Goal: Task Accomplishment & Management: Use online tool/utility

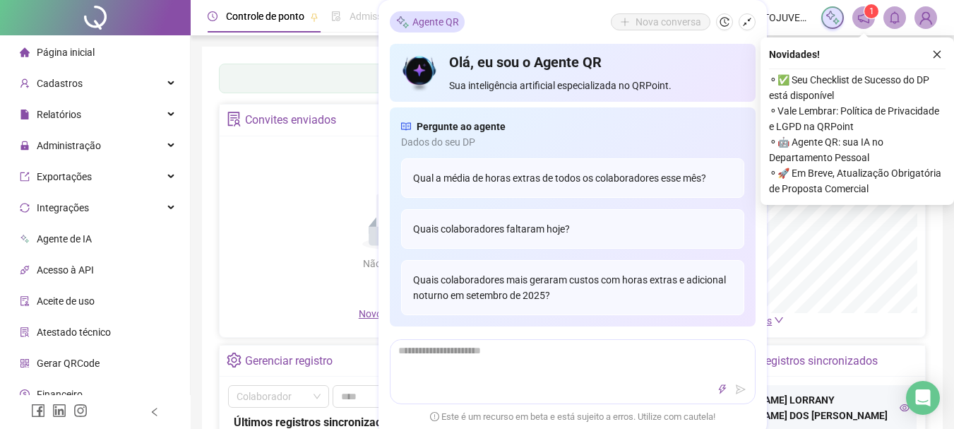
click at [940, 59] on icon "close" at bounding box center [937, 54] width 10 height 10
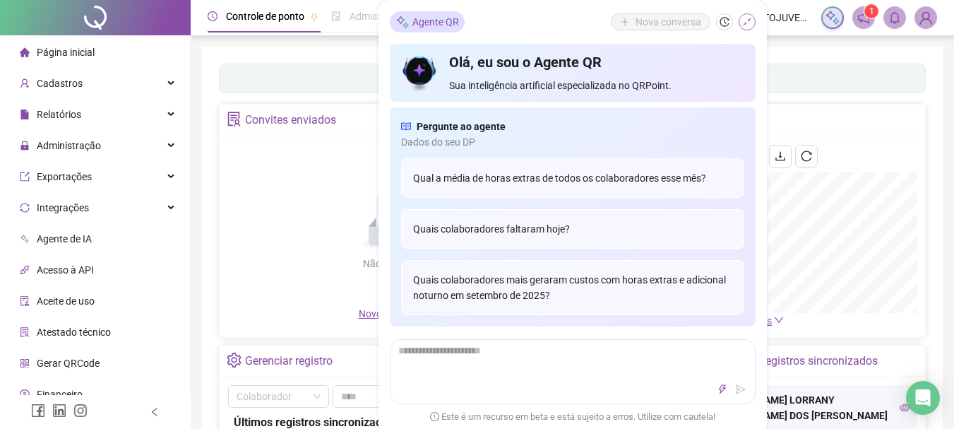
click at [748, 25] on icon "shrink" at bounding box center [747, 22] width 10 height 10
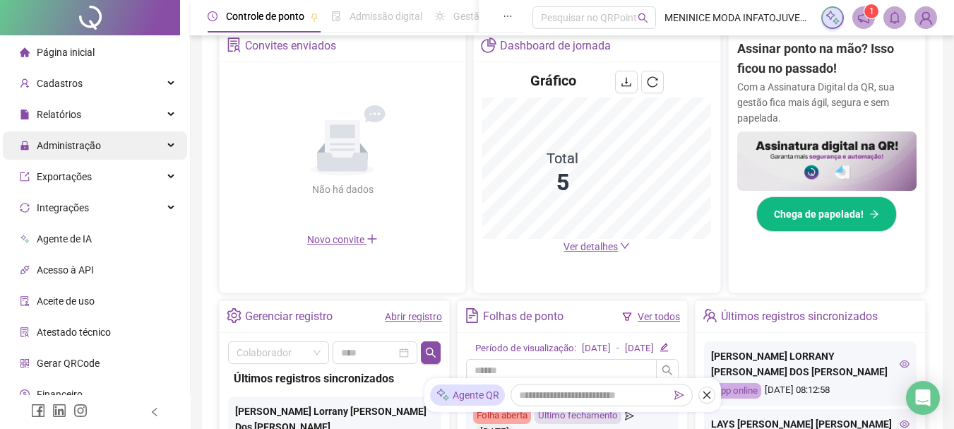
click at [131, 147] on div "Administração" at bounding box center [95, 145] width 184 height 28
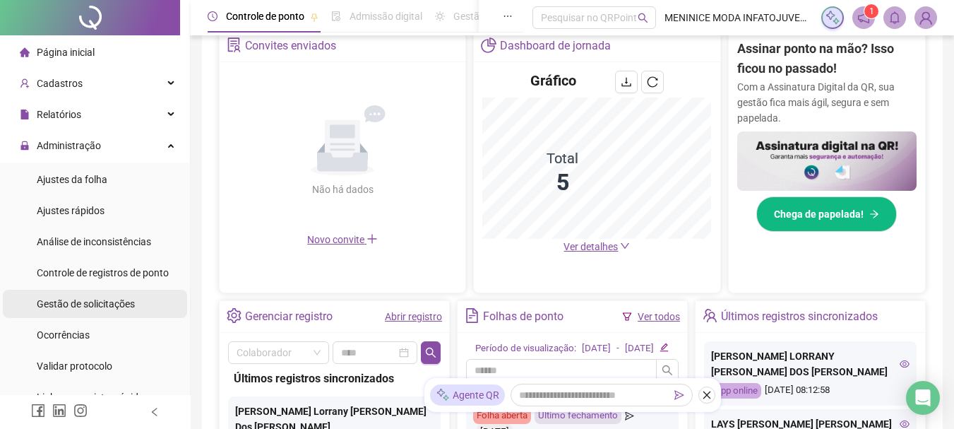
click at [138, 304] on li "Gestão de solicitações" at bounding box center [95, 304] width 184 height 28
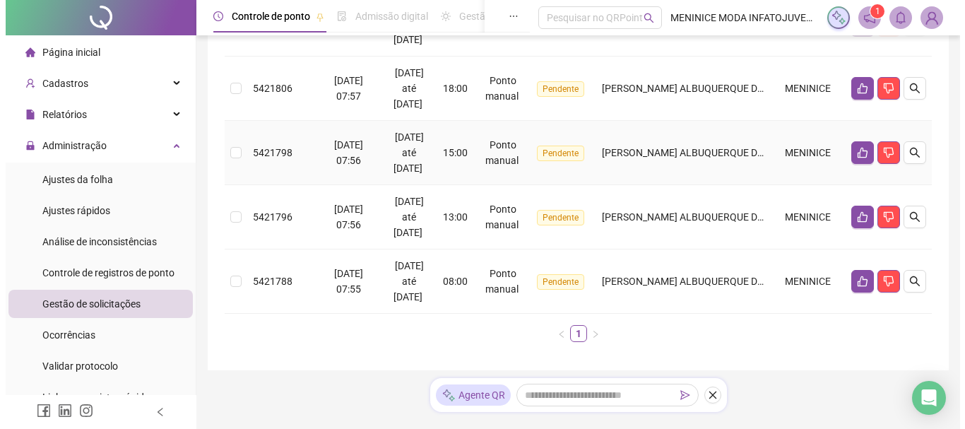
scroll to position [672, 0]
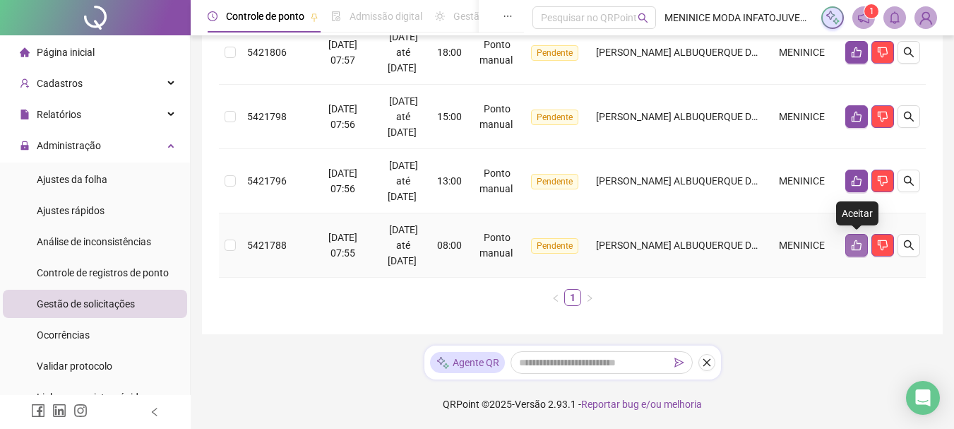
click at [859, 245] on icon "like" at bounding box center [856, 244] width 11 height 11
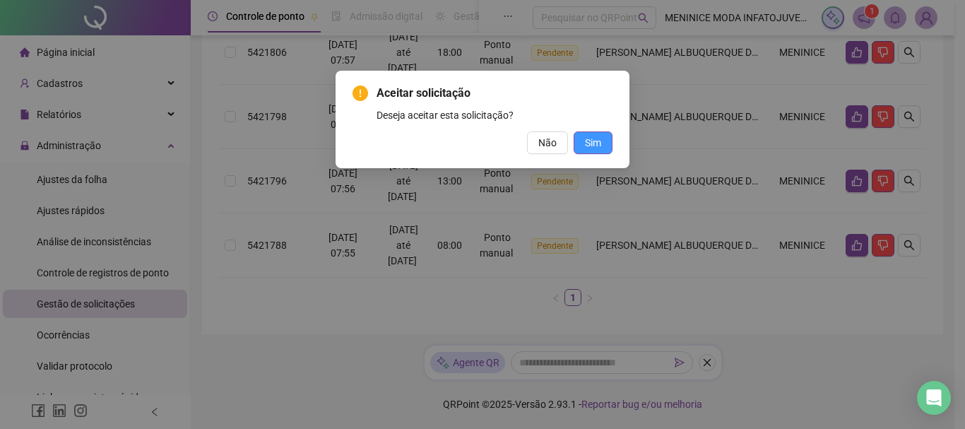
click at [605, 143] on button "Sim" at bounding box center [592, 142] width 39 height 23
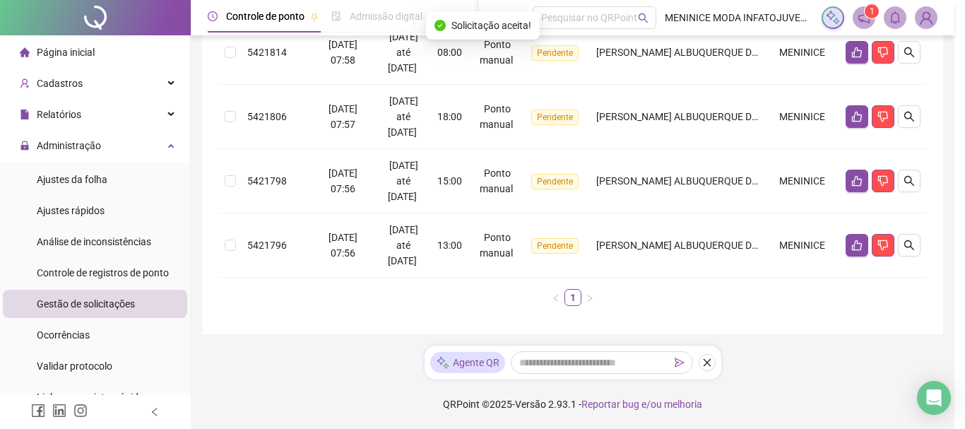
scroll to position [607, 0]
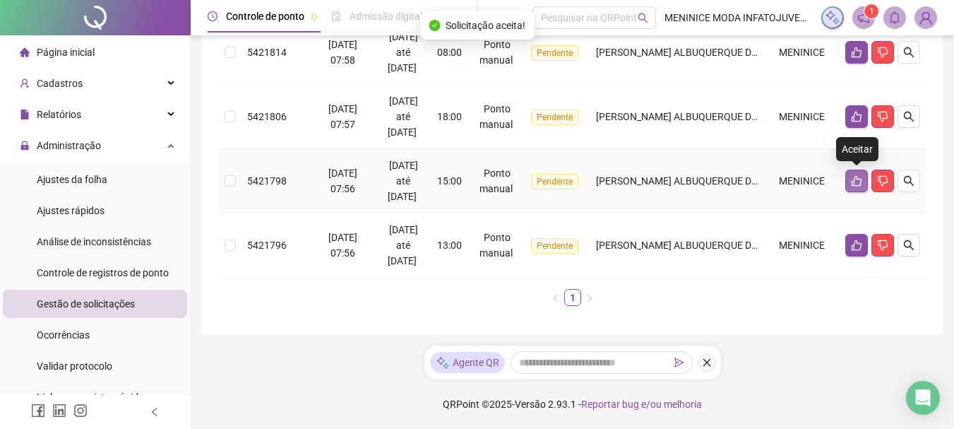
click at [861, 179] on icon "like" at bounding box center [857, 181] width 10 height 11
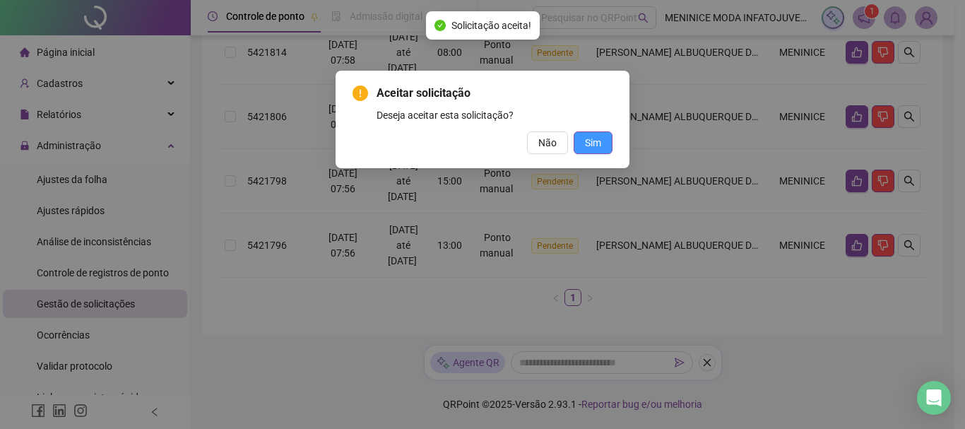
click at [598, 141] on span "Sim" at bounding box center [593, 143] width 16 height 16
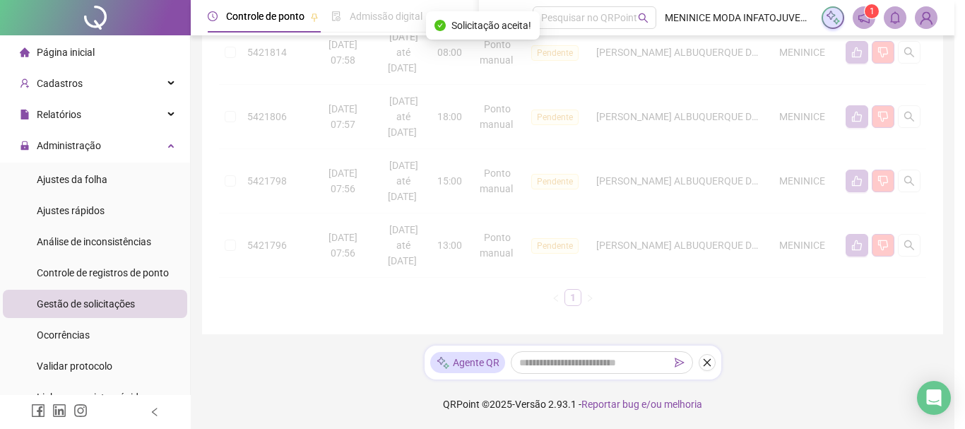
scroll to position [543, 0]
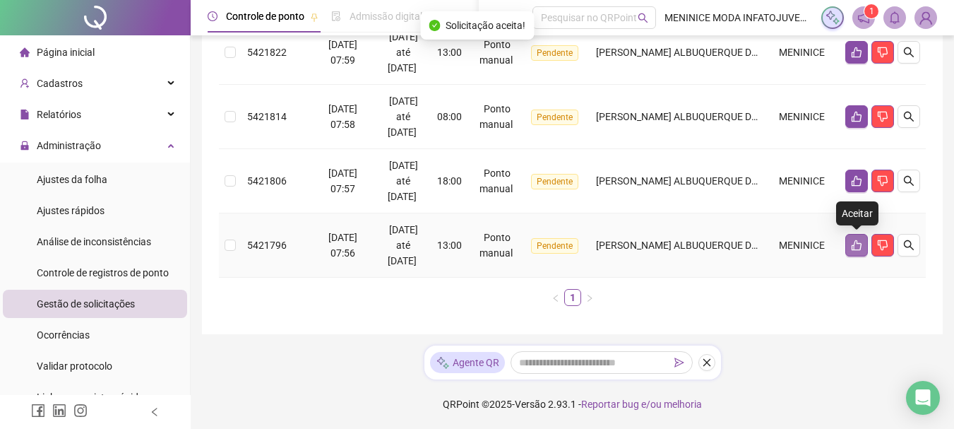
click at [860, 243] on icon "like" at bounding box center [857, 245] width 10 height 11
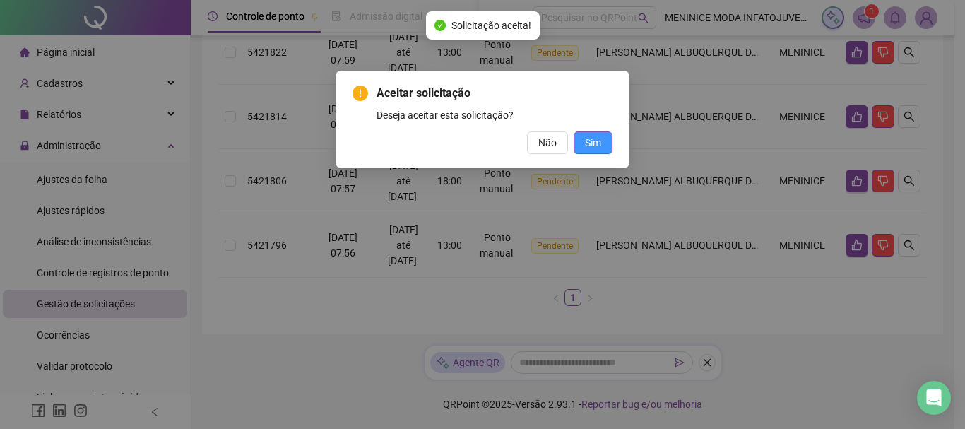
click at [600, 144] on span "Sim" at bounding box center [593, 143] width 16 height 16
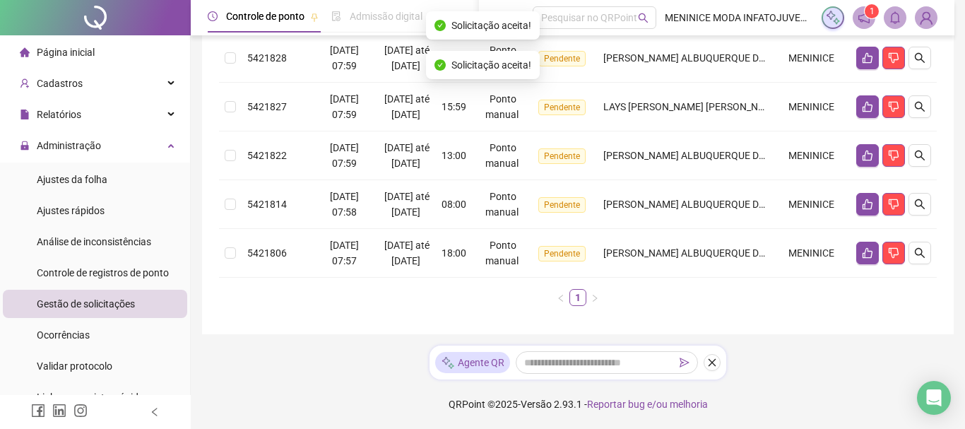
scroll to position [479, 0]
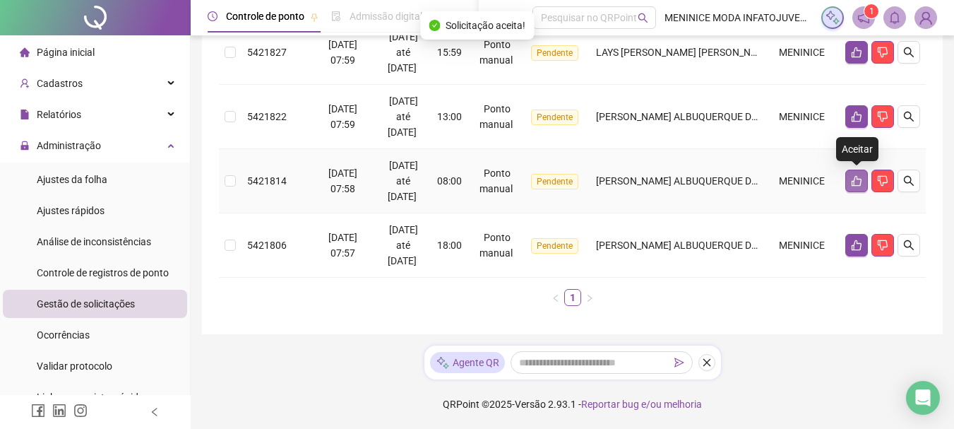
click at [858, 177] on icon "like" at bounding box center [856, 180] width 11 height 11
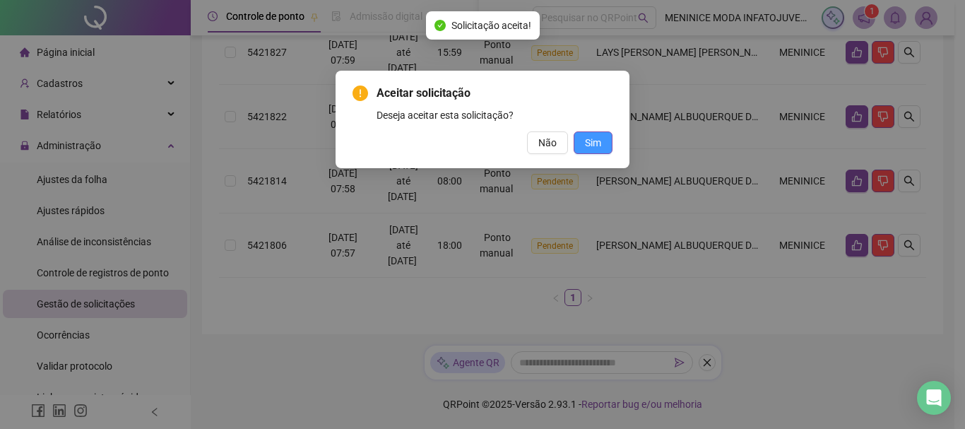
click at [593, 140] on span "Sim" at bounding box center [593, 143] width 16 height 16
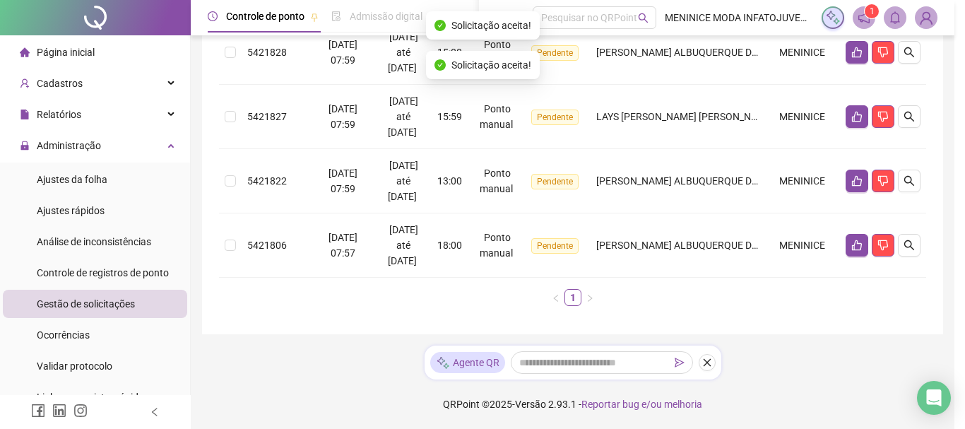
scroll to position [415, 0]
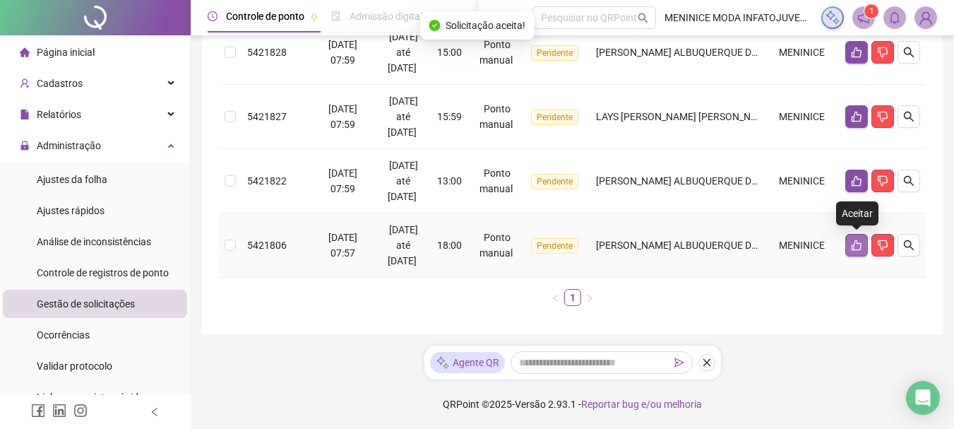
click at [855, 242] on icon "like" at bounding box center [857, 245] width 10 height 11
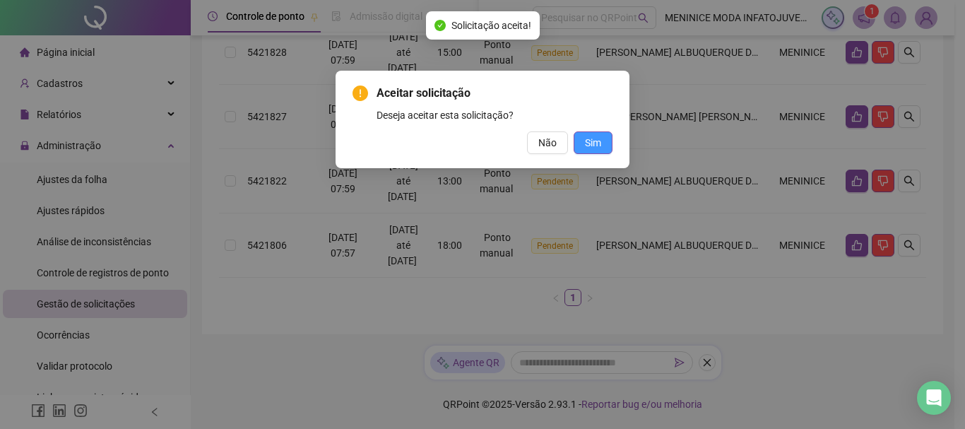
click at [596, 140] on span "Sim" at bounding box center [593, 143] width 16 height 16
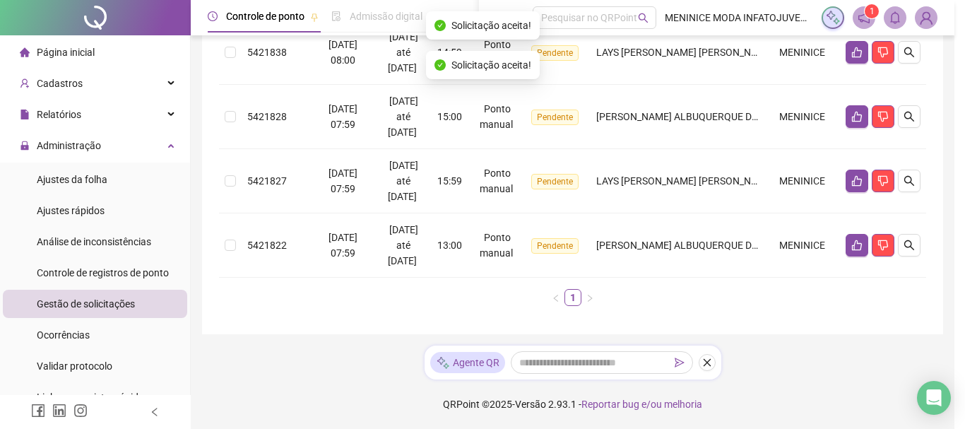
scroll to position [350, 0]
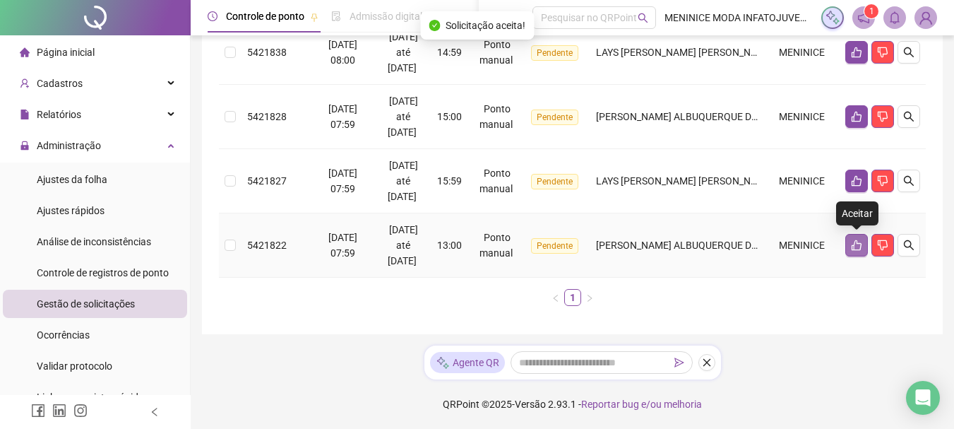
click at [862, 248] on button "button" at bounding box center [856, 245] width 23 height 23
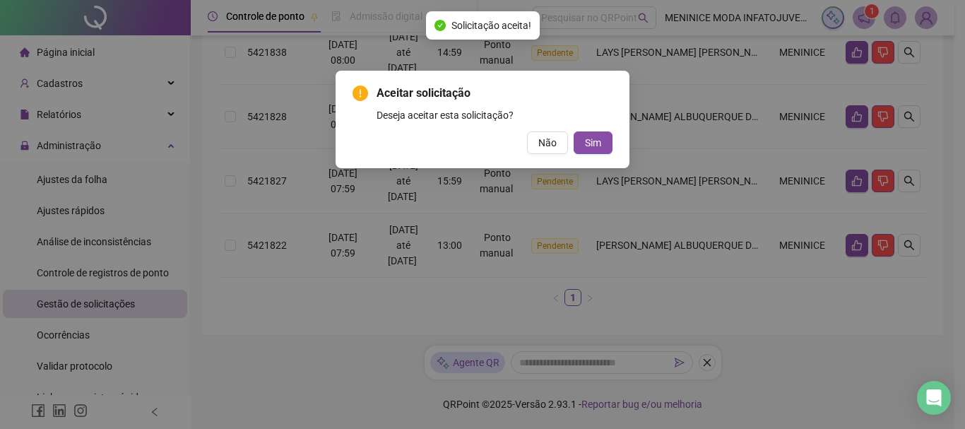
drag, startPoint x: 605, startPoint y: 141, endPoint x: 624, endPoint y: 143, distance: 19.9
click at [607, 141] on button "Sim" at bounding box center [592, 142] width 39 height 23
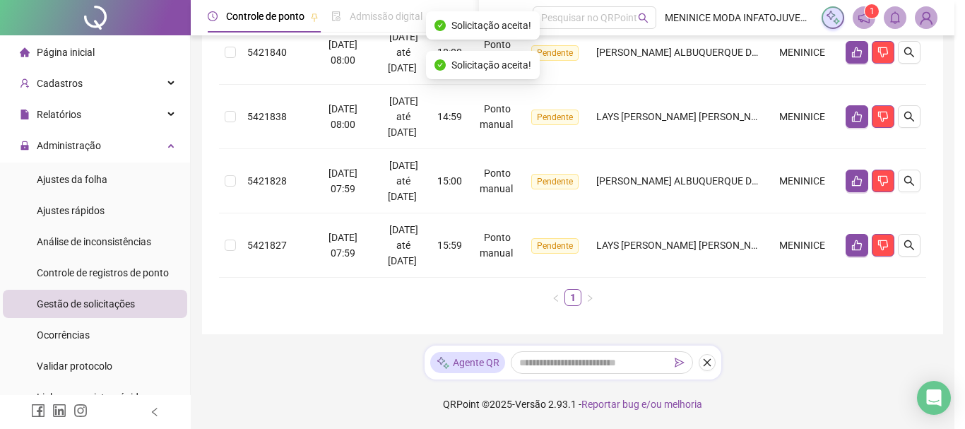
scroll to position [286, 0]
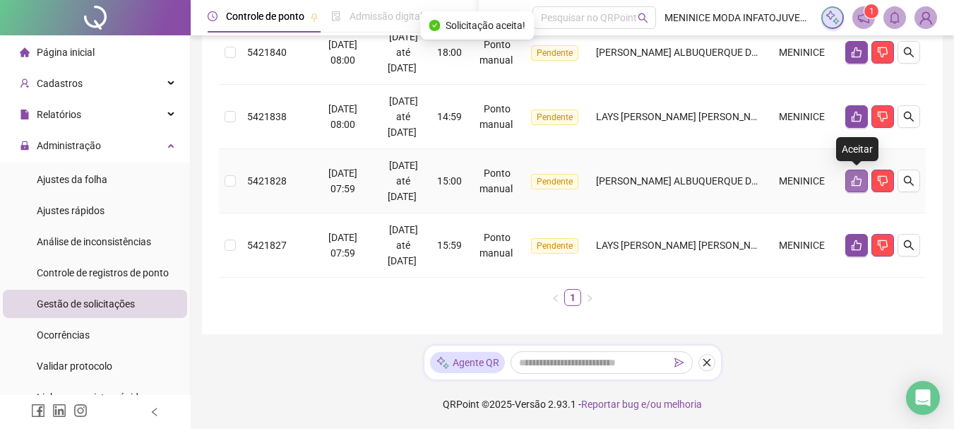
click at [858, 181] on icon "like" at bounding box center [856, 180] width 11 height 11
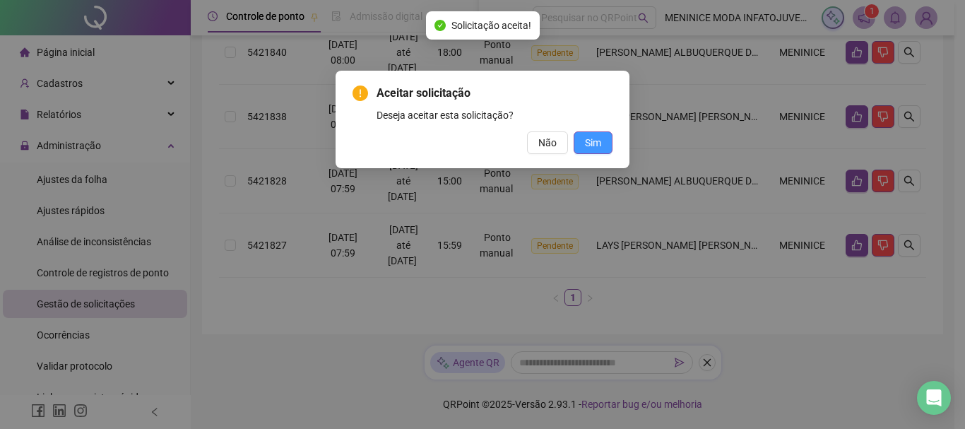
click at [601, 140] on button "Sim" at bounding box center [592, 142] width 39 height 23
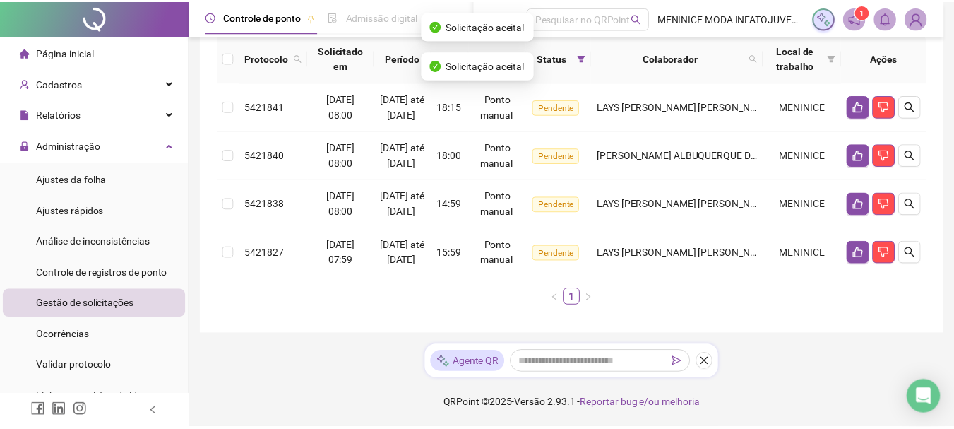
scroll to position [222, 0]
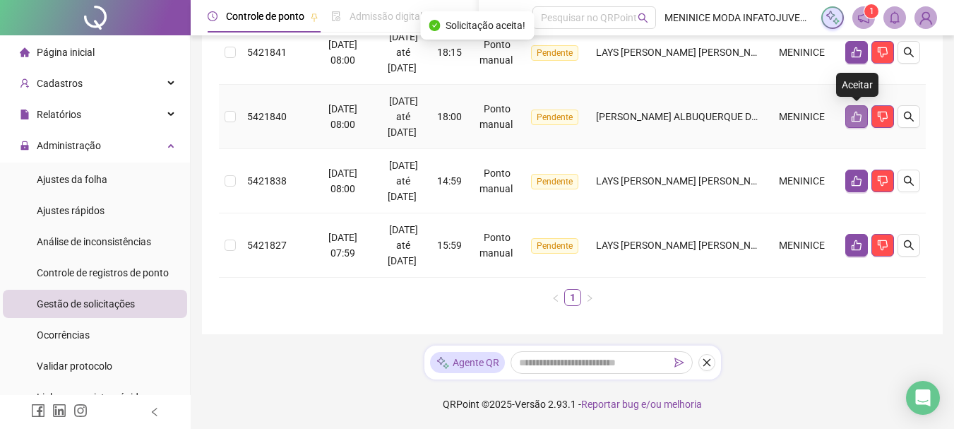
click at [851, 111] on icon "like" at bounding box center [856, 116] width 11 height 11
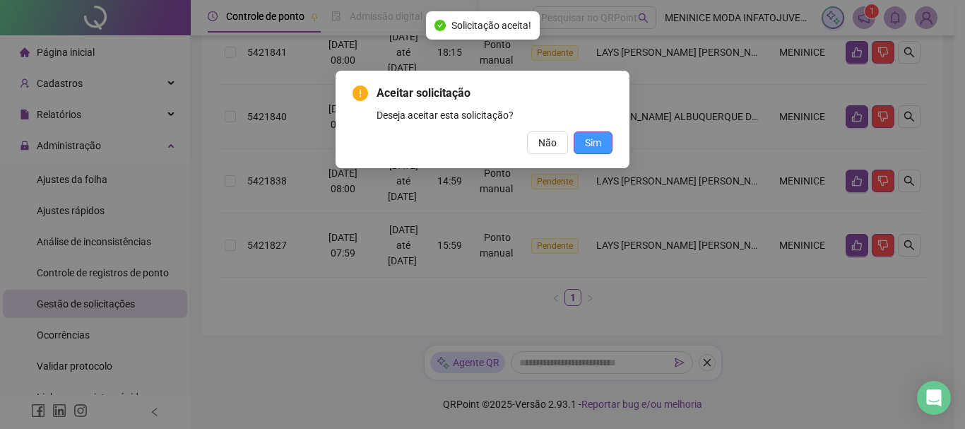
click at [582, 144] on button "Sim" at bounding box center [592, 142] width 39 height 23
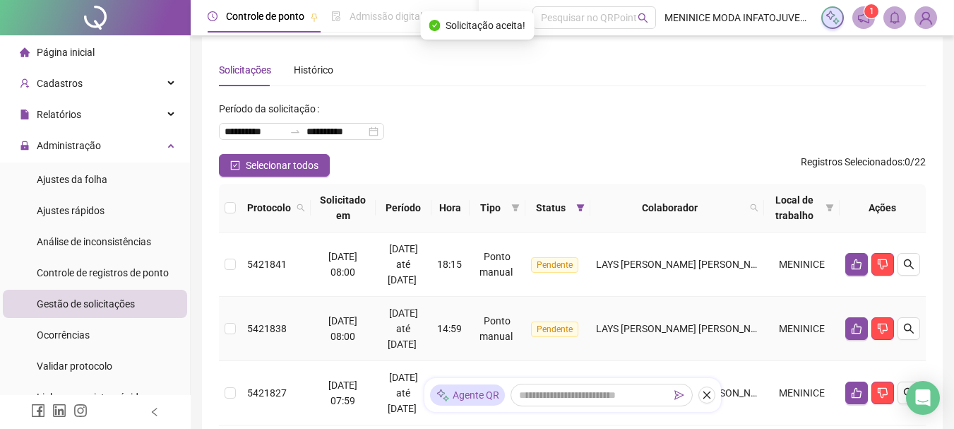
scroll to position [0, 0]
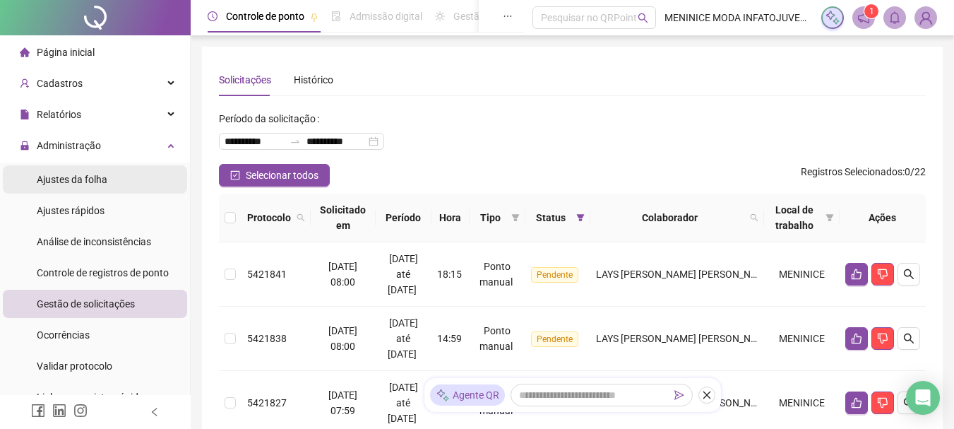
click at [117, 177] on li "Ajustes da folha" at bounding box center [95, 179] width 184 height 28
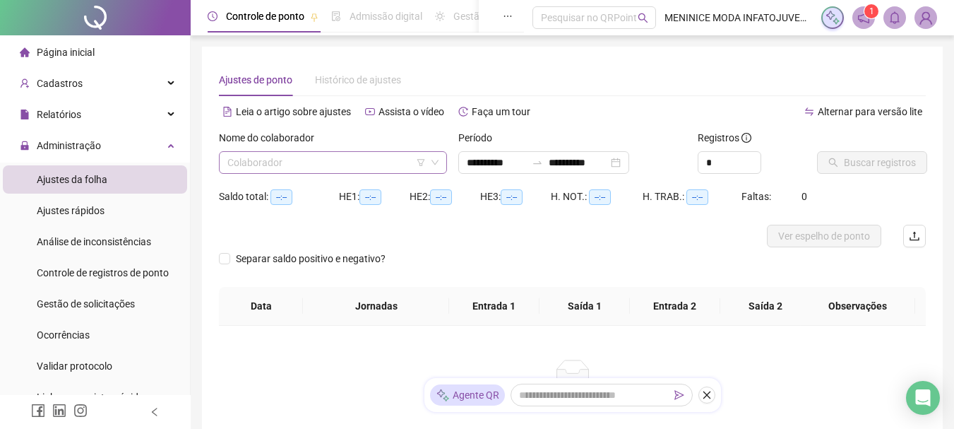
click at [360, 168] on input "search" at bounding box center [326, 162] width 198 height 21
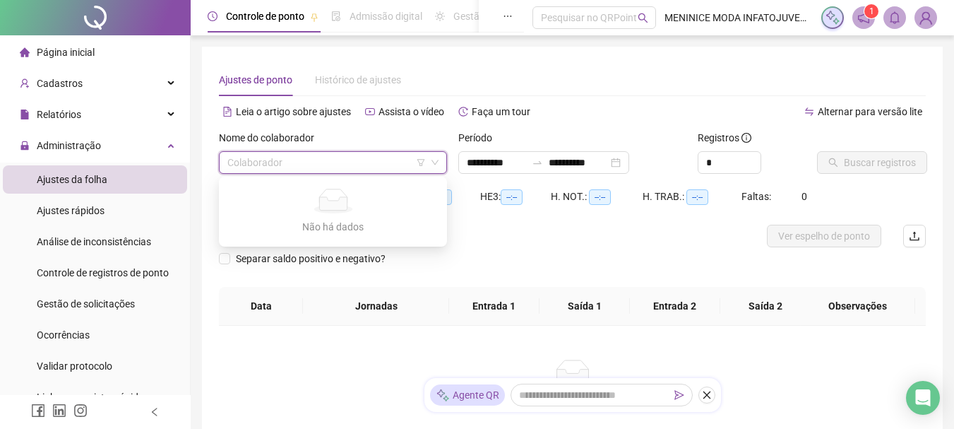
type input "**********"
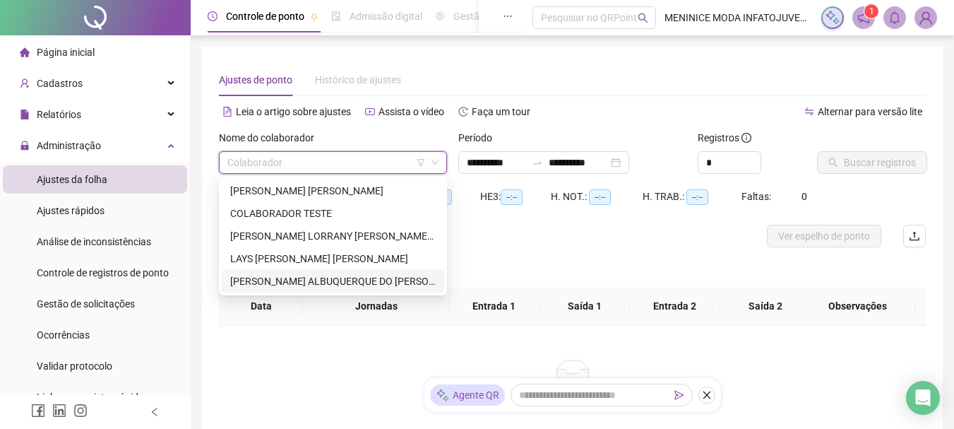
click at [309, 277] on div "[PERSON_NAME] ALBUQUERQUE DO [PERSON_NAME] [PERSON_NAME]" at bounding box center [333, 281] width 206 height 16
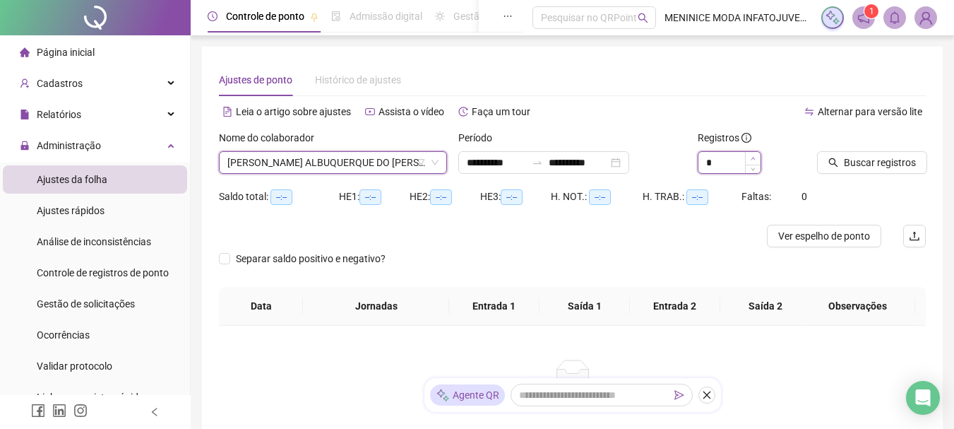
type input "*"
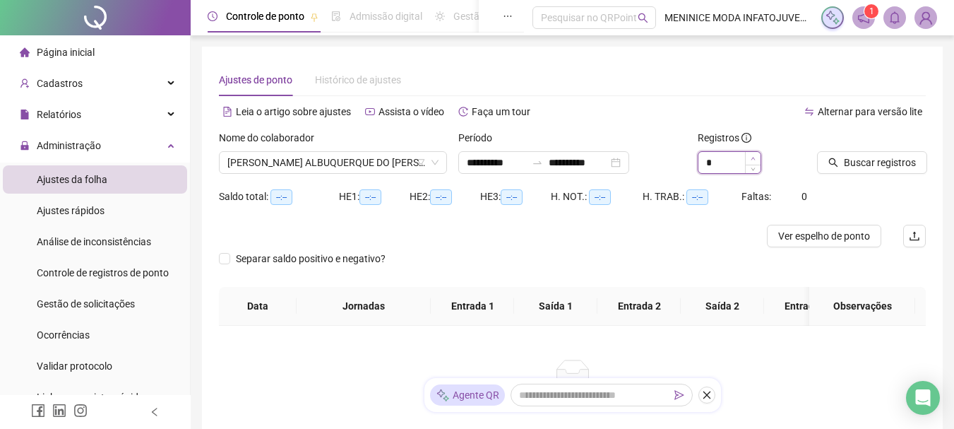
click at [755, 159] on icon "up" at bounding box center [753, 158] width 5 height 5
click at [876, 153] on button "Buscar registros" at bounding box center [872, 162] width 110 height 23
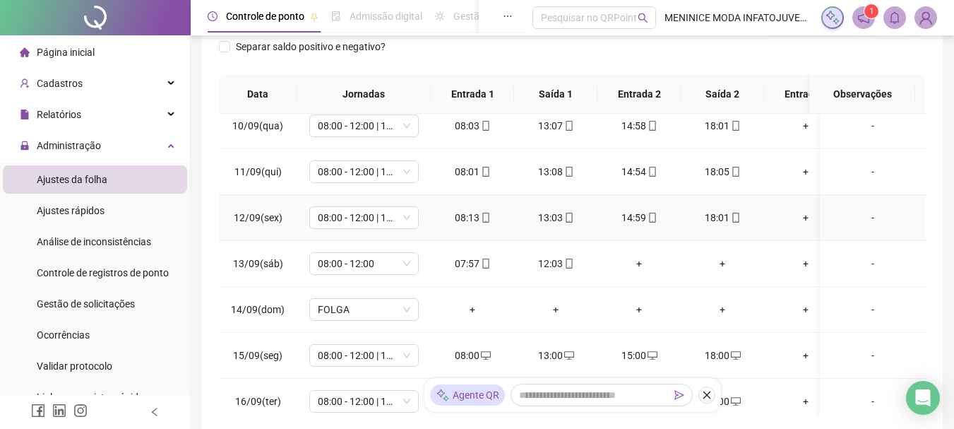
scroll to position [444, 0]
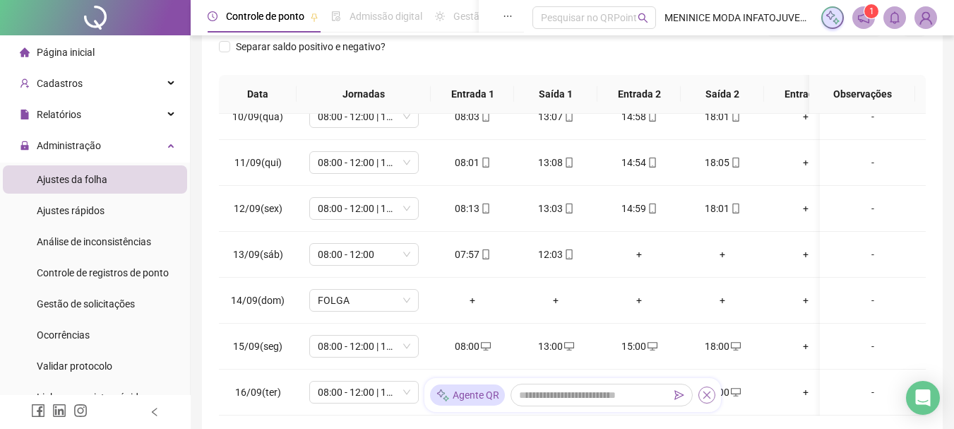
click at [709, 395] on icon "close" at bounding box center [707, 395] width 10 height 10
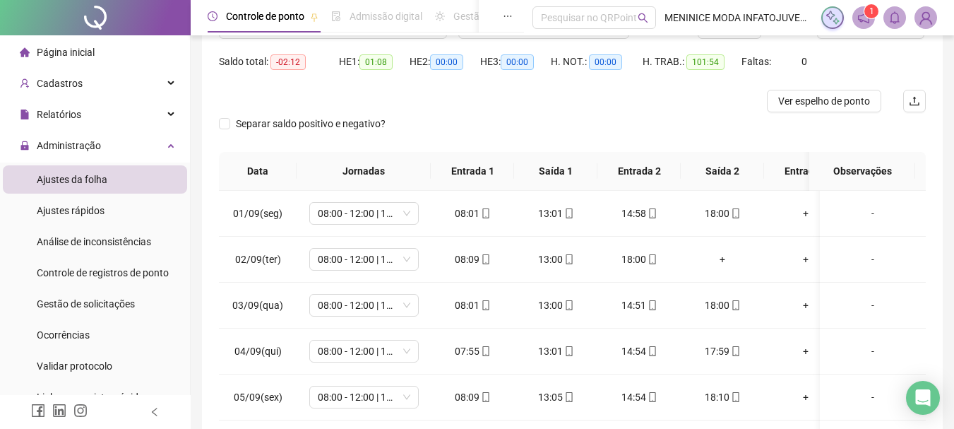
scroll to position [0, 0]
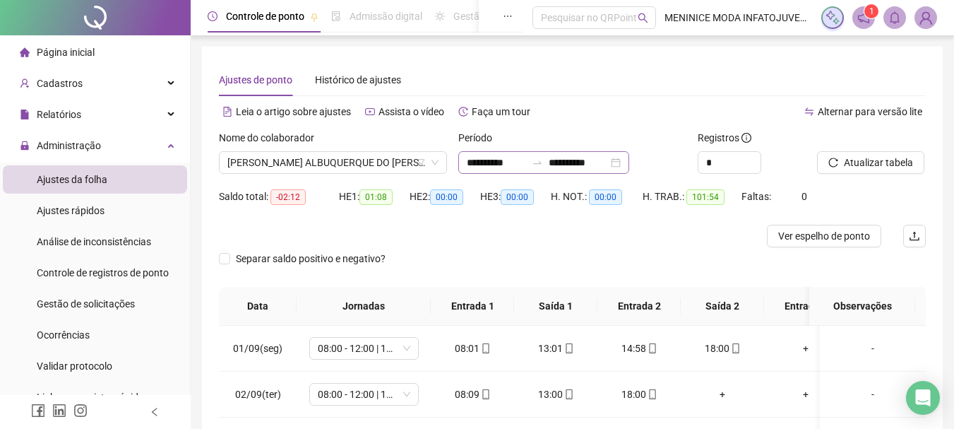
click at [629, 163] on div "**********" at bounding box center [543, 162] width 171 height 23
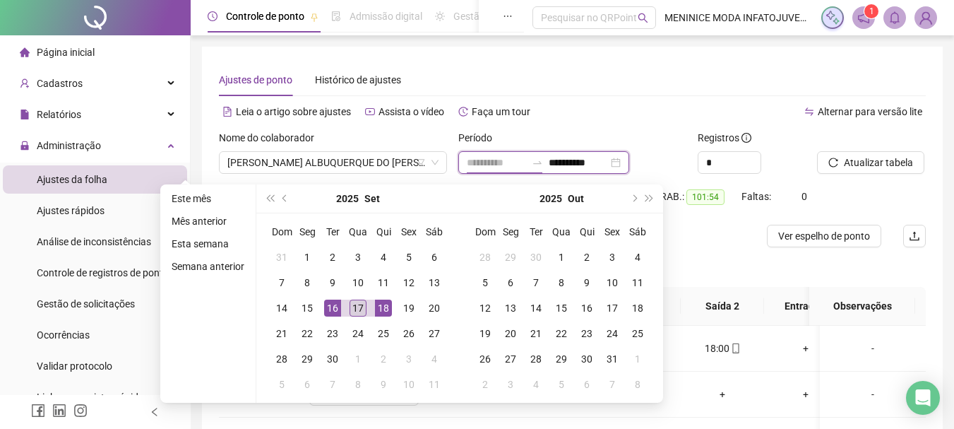
type input "**********"
click at [362, 313] on div "17" at bounding box center [358, 307] width 17 height 17
type input "**********"
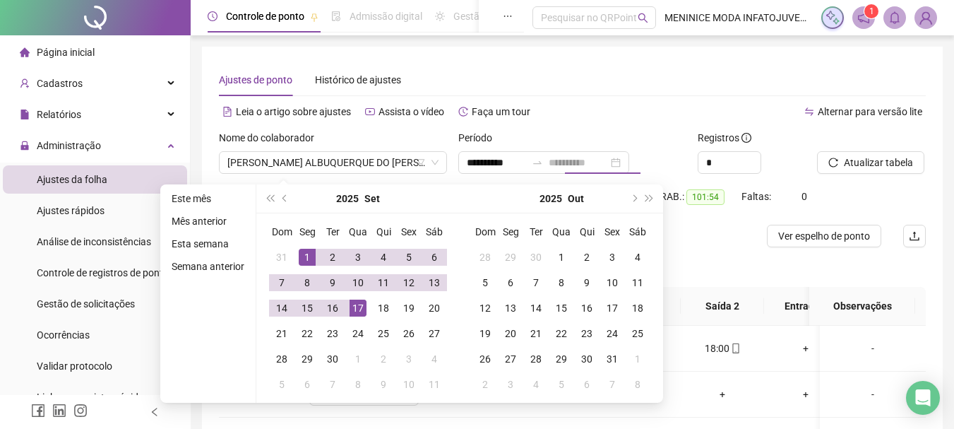
click at [305, 258] on div "1" at bounding box center [307, 257] width 17 height 17
type input "**********"
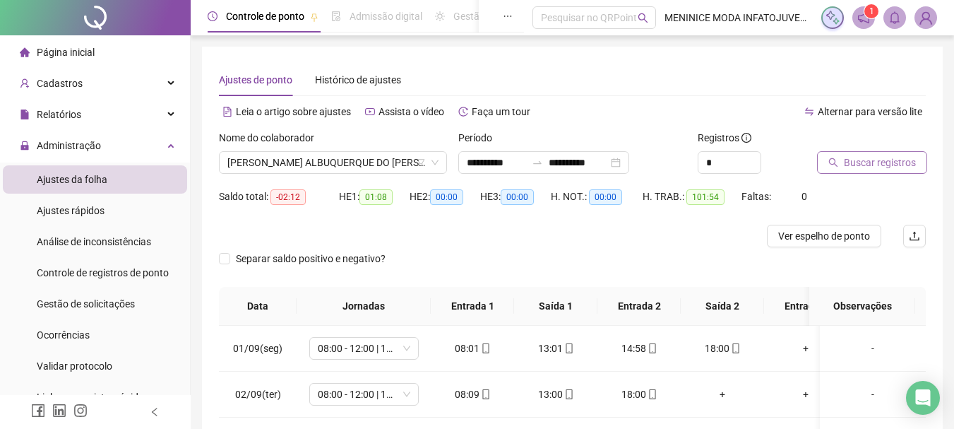
click at [839, 163] on button "Buscar registros" at bounding box center [872, 162] width 110 height 23
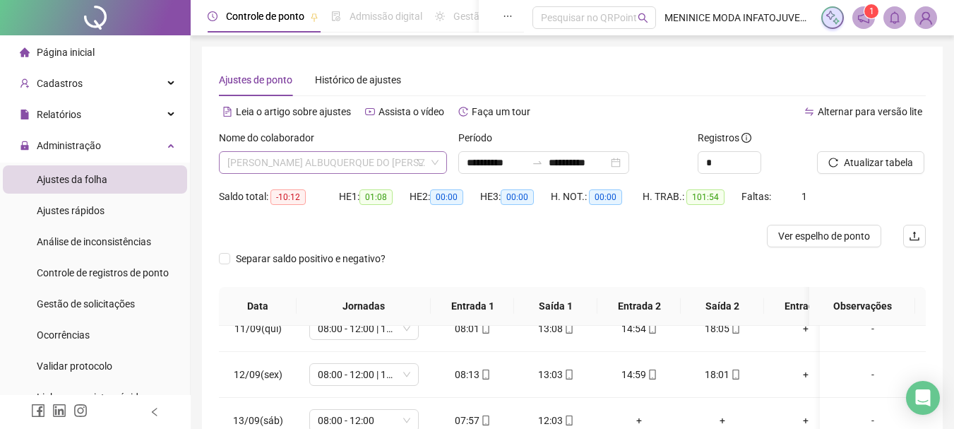
click at [405, 158] on span "[PERSON_NAME] ALBUQUERQUE DO [PERSON_NAME] [PERSON_NAME]" at bounding box center [332, 162] width 211 height 21
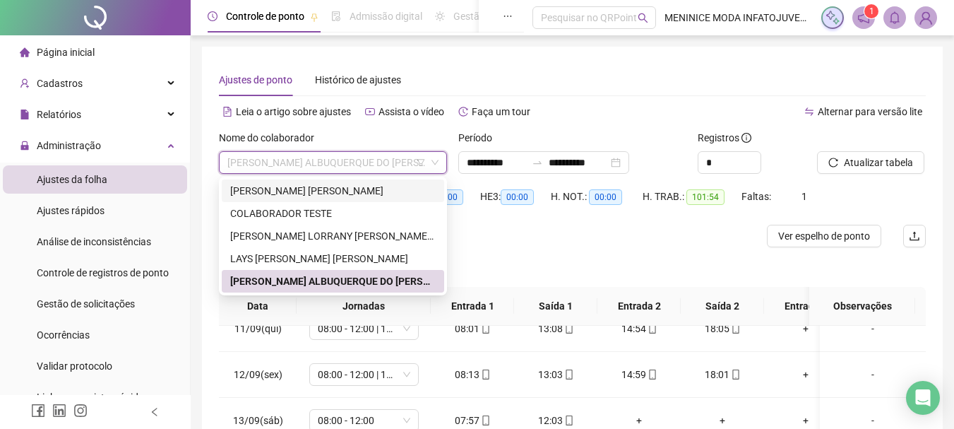
click at [386, 190] on div "[PERSON_NAME] [PERSON_NAME]" at bounding box center [333, 191] width 206 height 16
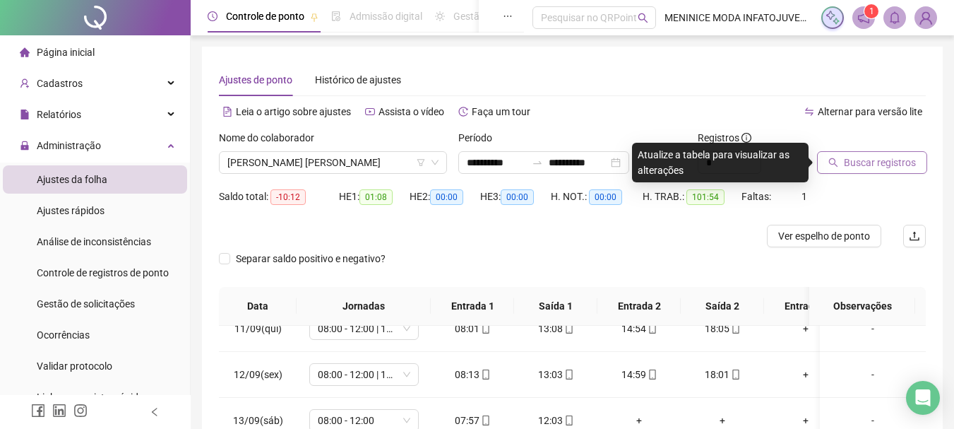
click at [885, 158] on span "Buscar registros" at bounding box center [880, 163] width 72 height 16
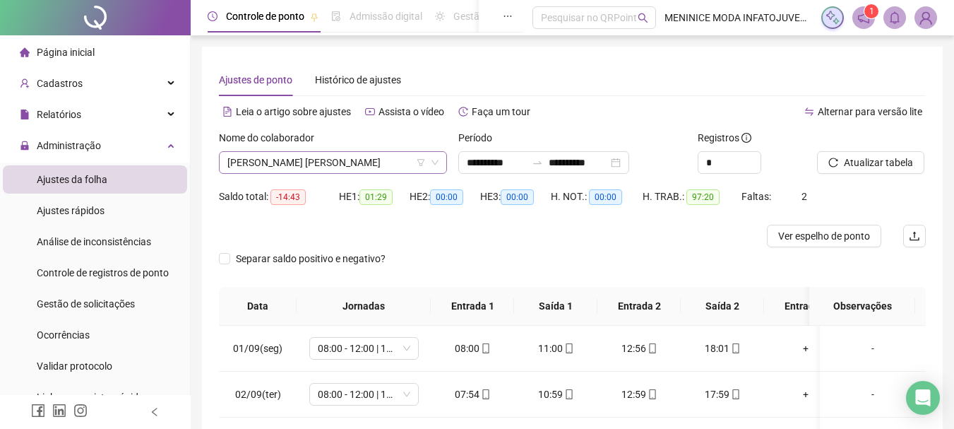
click at [390, 160] on span "[PERSON_NAME] [PERSON_NAME]" at bounding box center [332, 162] width 211 height 21
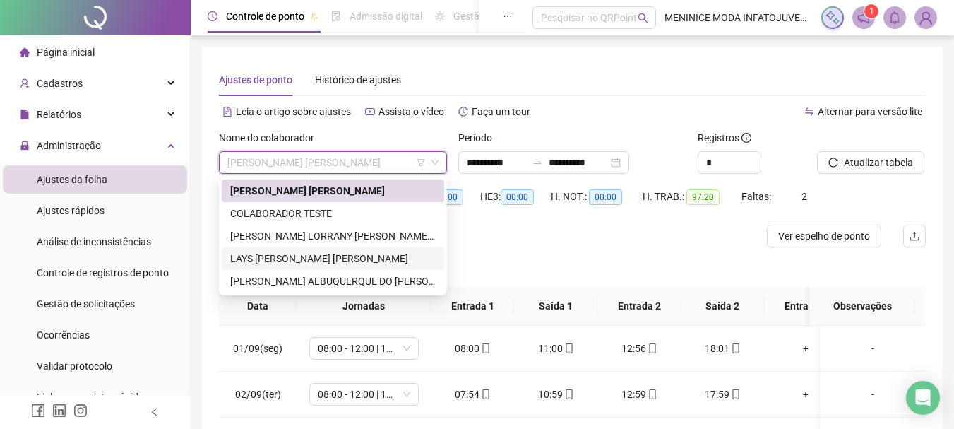
drag, startPoint x: 328, startPoint y: 254, endPoint x: 340, endPoint y: 251, distance: 11.5
click at [331, 254] on div "LAYS [PERSON_NAME] [PERSON_NAME]" at bounding box center [333, 259] width 206 height 16
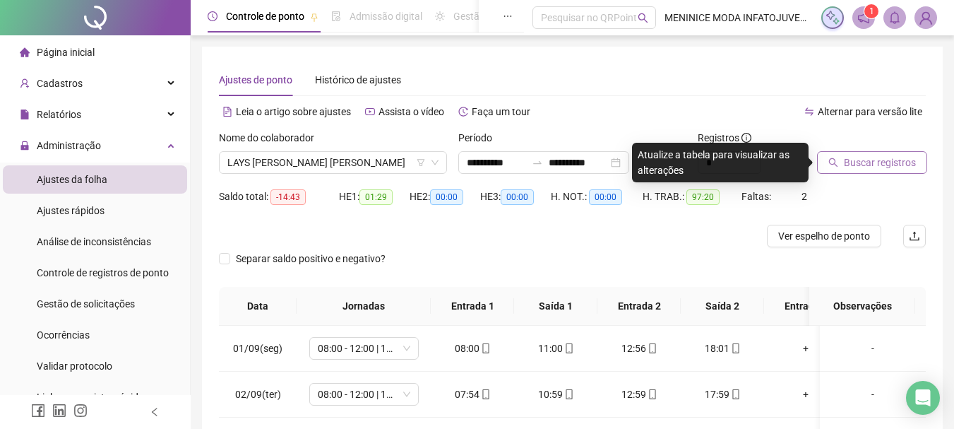
click at [849, 161] on span "Buscar registros" at bounding box center [880, 163] width 72 height 16
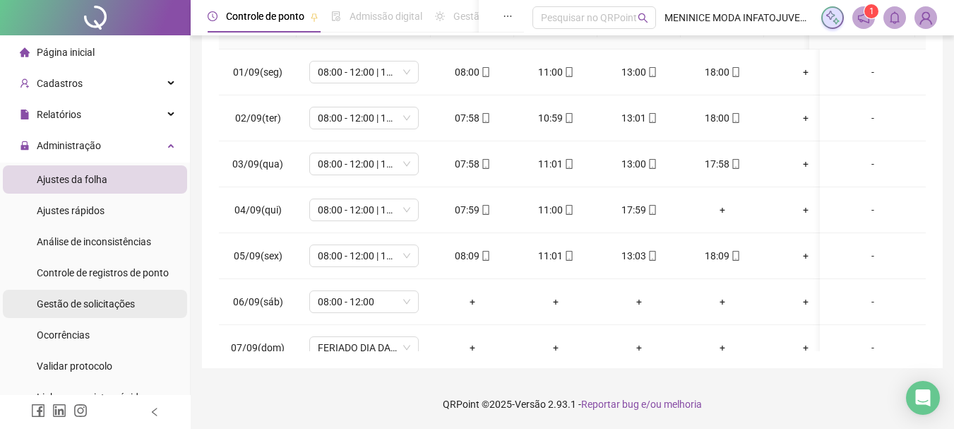
click at [105, 304] on span "Gestão de solicitações" at bounding box center [86, 303] width 98 height 11
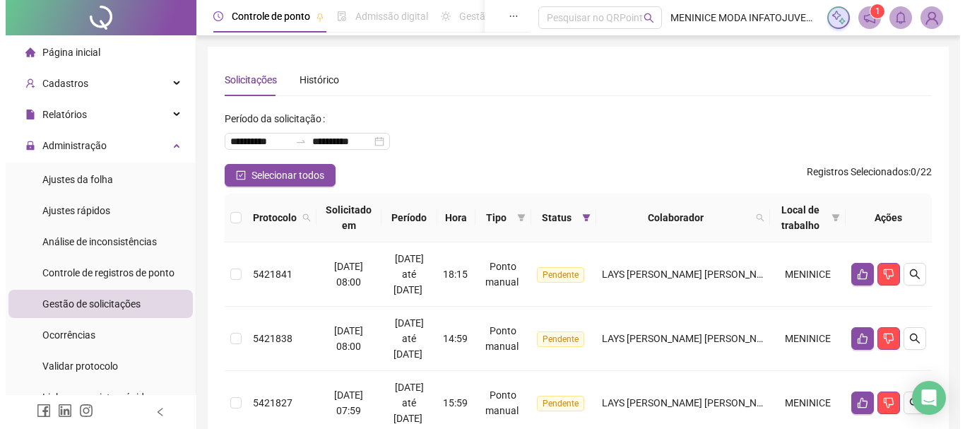
scroll to position [71, 0]
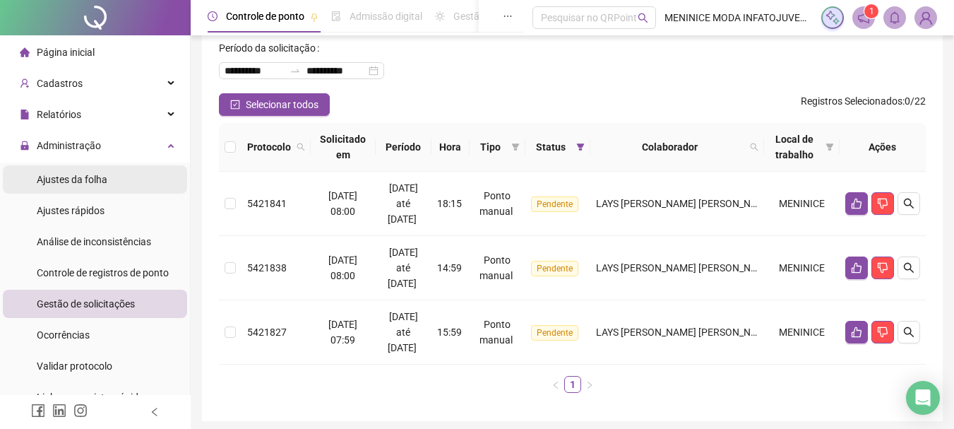
click at [96, 185] on span "Ajustes da folha" at bounding box center [72, 179] width 71 height 11
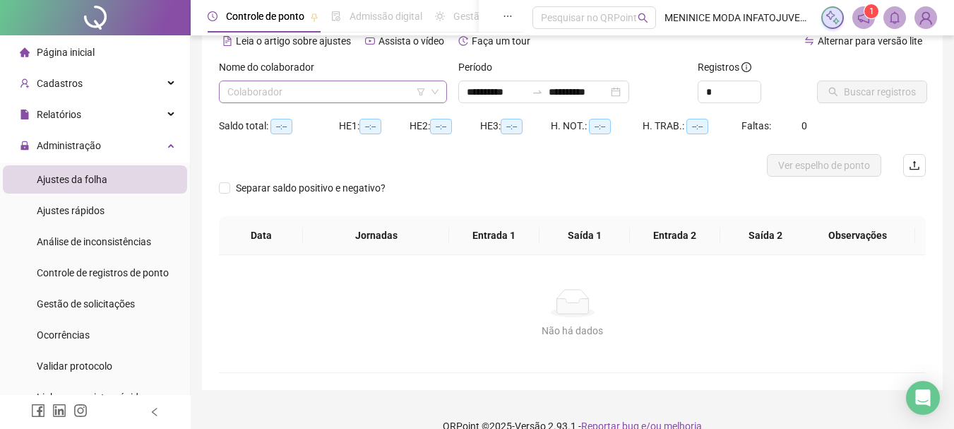
click at [348, 100] on input "search" at bounding box center [326, 91] width 198 height 21
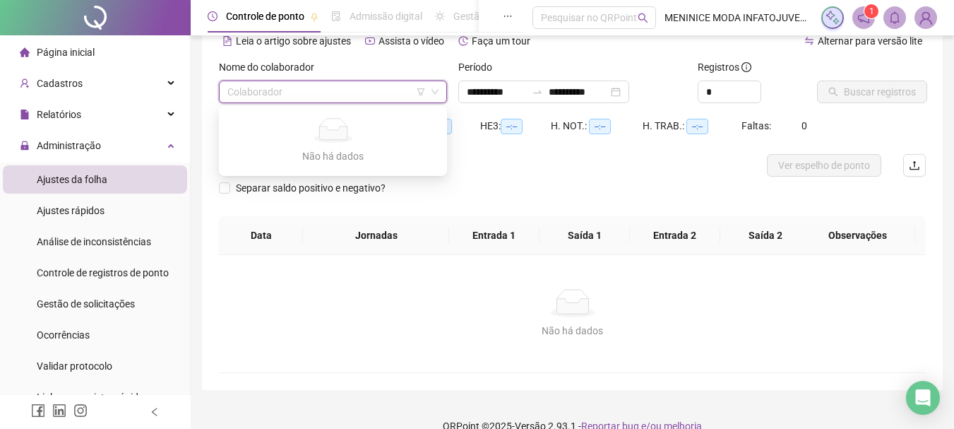
type input "**********"
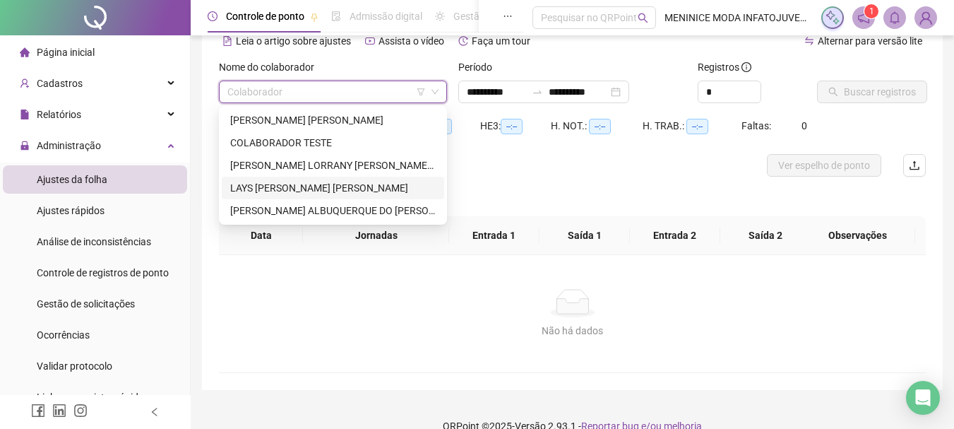
click at [292, 191] on div "LAYS [PERSON_NAME] [PERSON_NAME]" at bounding box center [333, 188] width 206 height 16
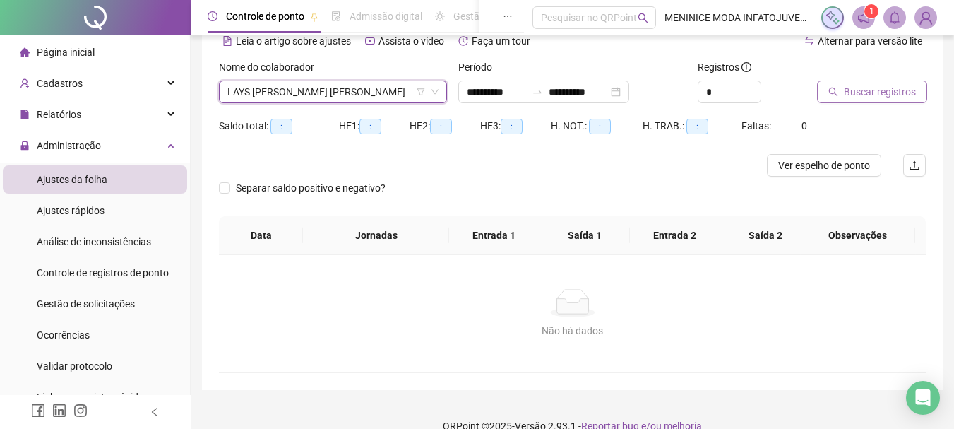
click at [871, 93] on span "Buscar registros" at bounding box center [880, 92] width 72 height 16
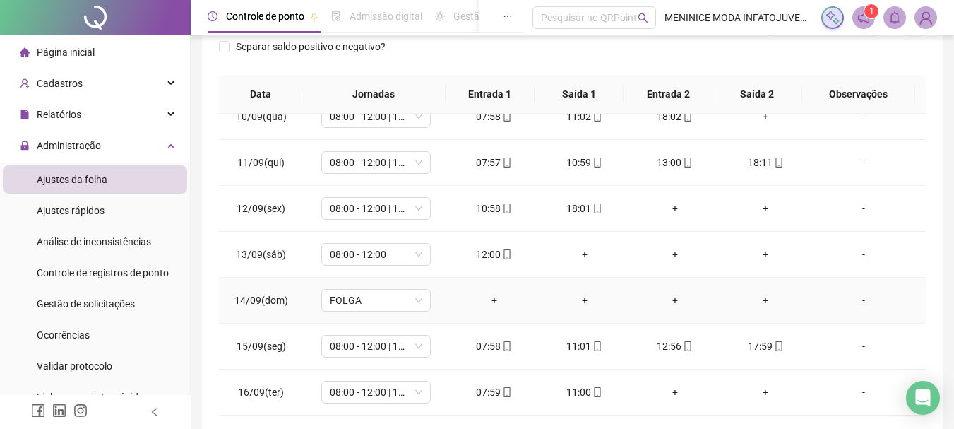
scroll to position [276, 0]
